Goal: Find contact information: Find contact information

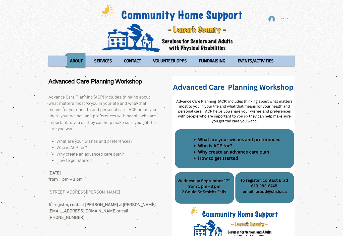
click at [108, 61] on p "SERVICES" at bounding box center [103, 60] width 22 height 15
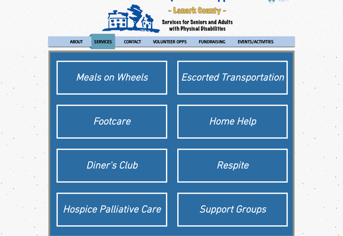
scroll to position [20, 0]
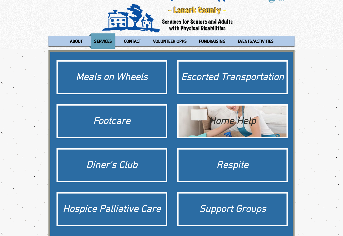
click at [235, 125] on div "Home Help" at bounding box center [232, 121] width 103 height 14
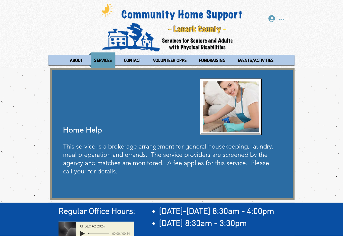
scroll to position [1, 0]
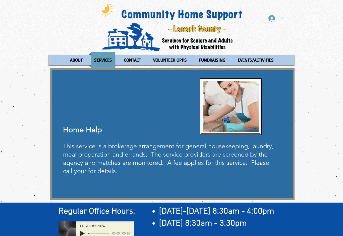
click at [138, 60] on p "CONTACT" at bounding box center [132, 59] width 21 height 15
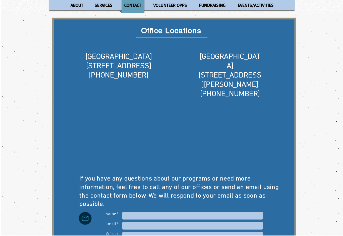
scroll to position [55, 0]
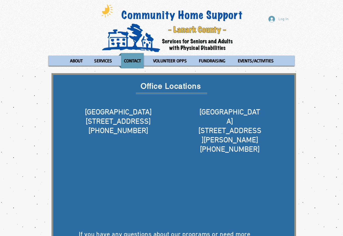
scroll to position [82, 0]
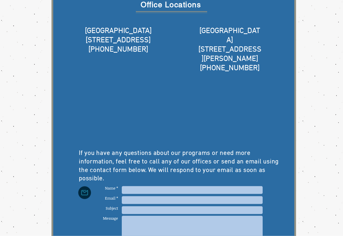
type input "1"
